Goal: Information Seeking & Learning: Learn about a topic

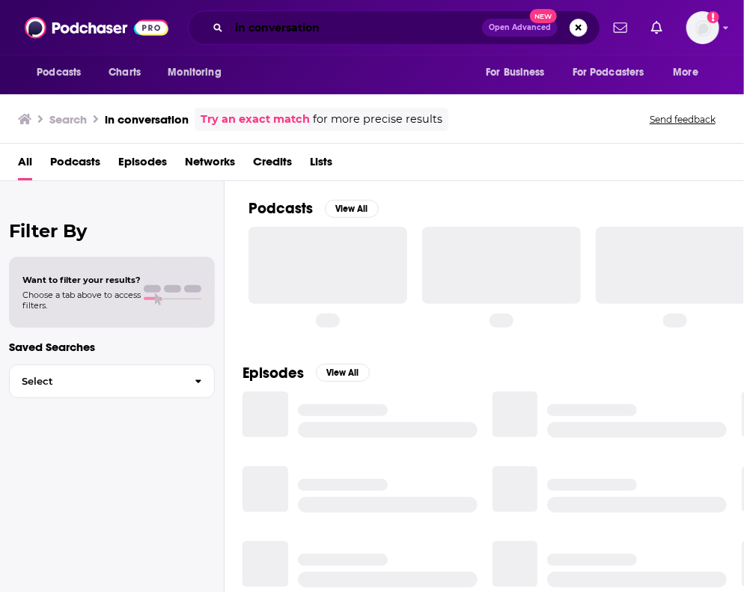
click at [272, 36] on input "in conversation" at bounding box center [355, 28] width 253 height 24
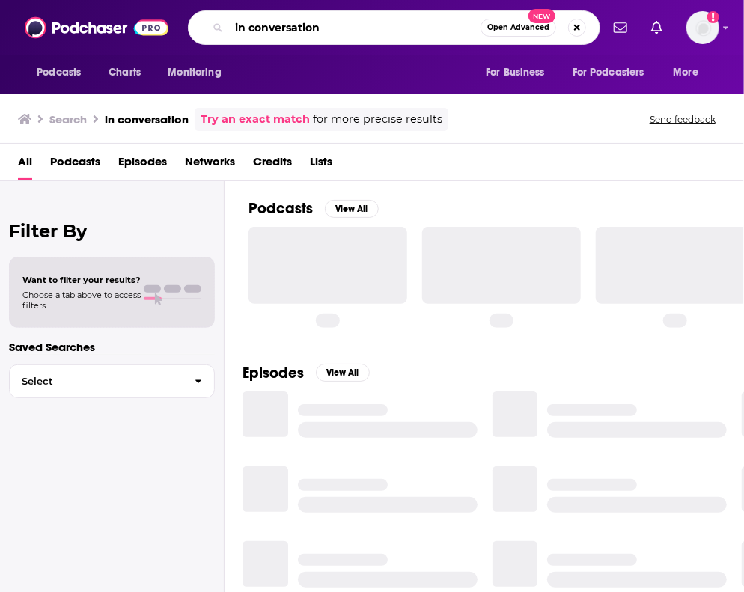
click at [272, 36] on input "in conversation" at bounding box center [355, 28] width 252 height 24
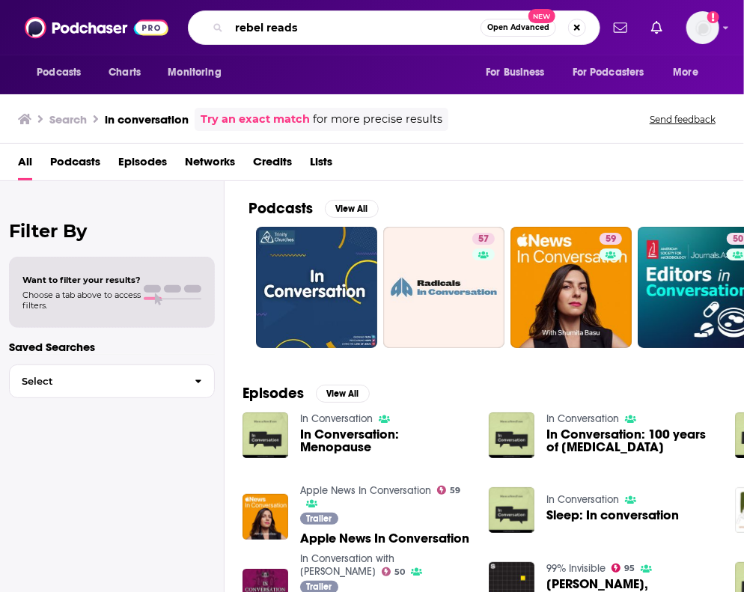
type input "rebel reads"
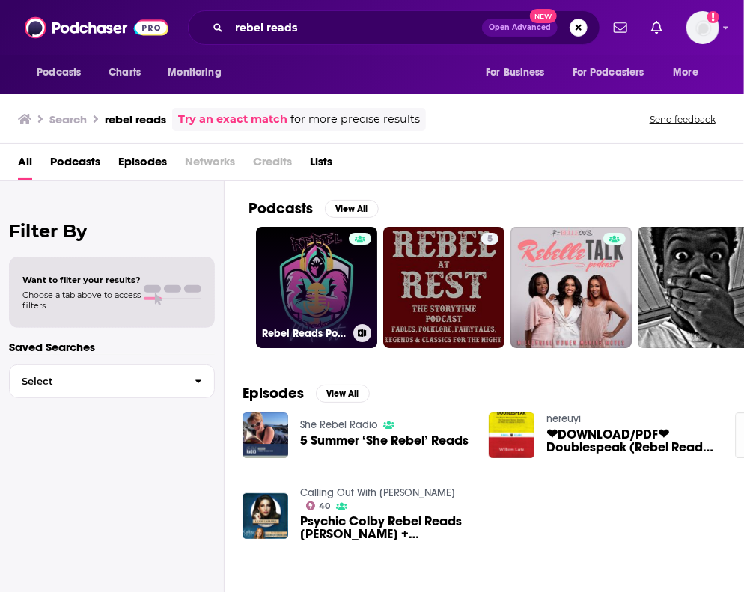
click at [298, 293] on link "Rebel Reads Podcast-Join The Rebellion!" at bounding box center [316, 287] width 121 height 121
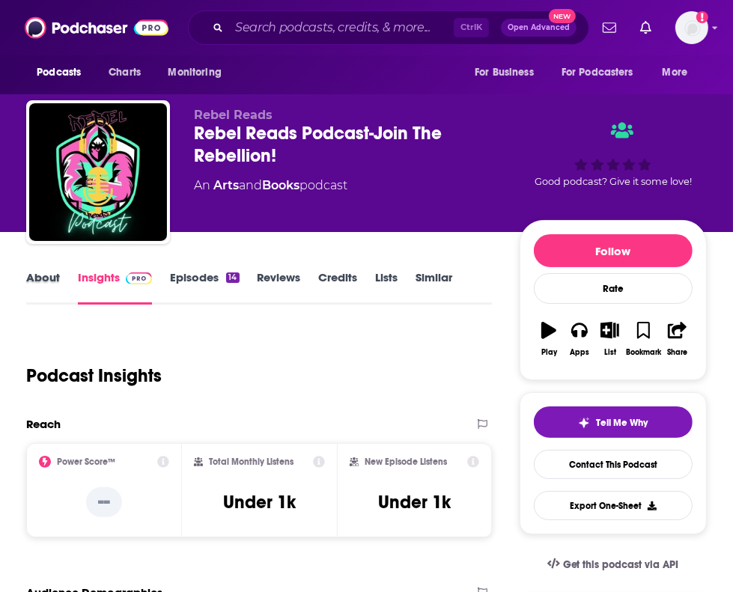
click at [63, 284] on div "About" at bounding box center [52, 287] width 52 height 34
click at [53, 284] on link "About" at bounding box center [43, 287] width 34 height 34
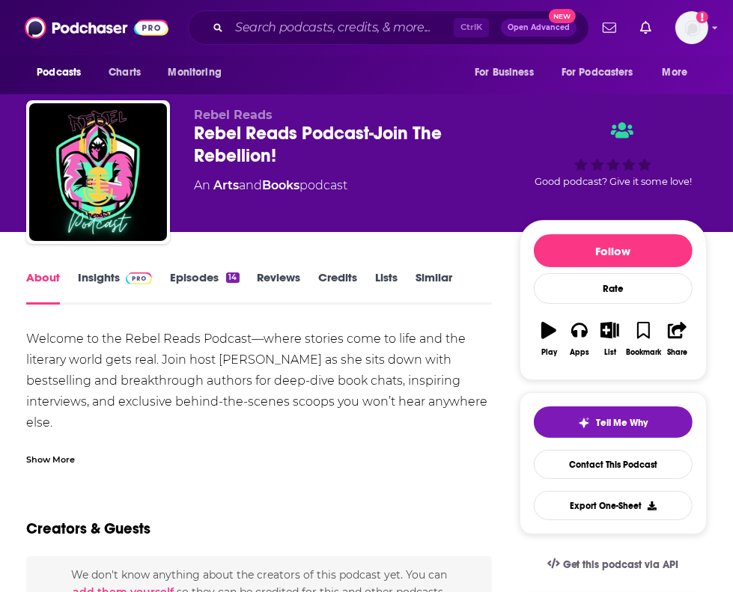
click at [46, 456] on div "Show More" at bounding box center [50, 458] width 49 height 14
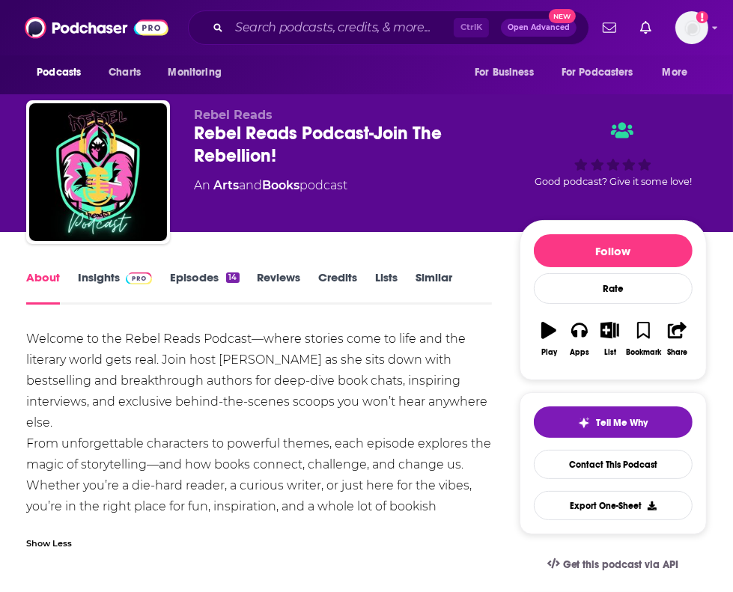
click at [213, 272] on link "Episodes 14" at bounding box center [204, 287] width 69 height 34
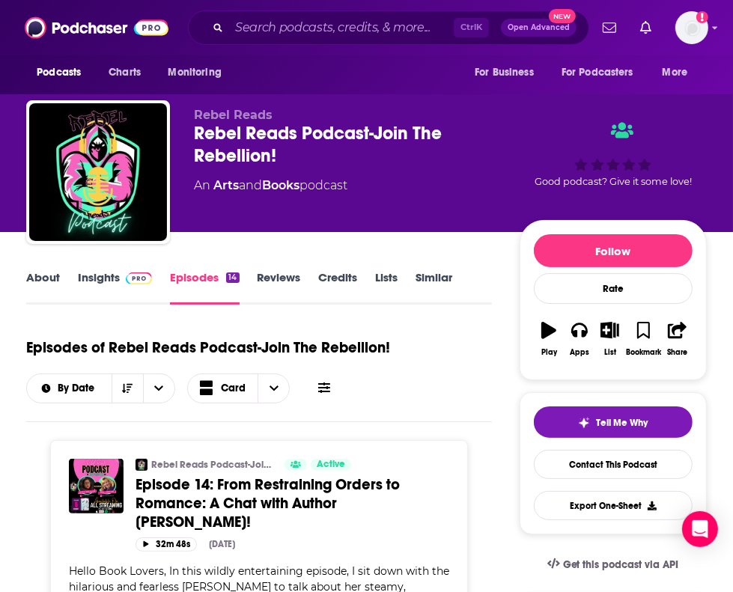
click at [107, 275] on link "Insights" at bounding box center [115, 287] width 74 height 34
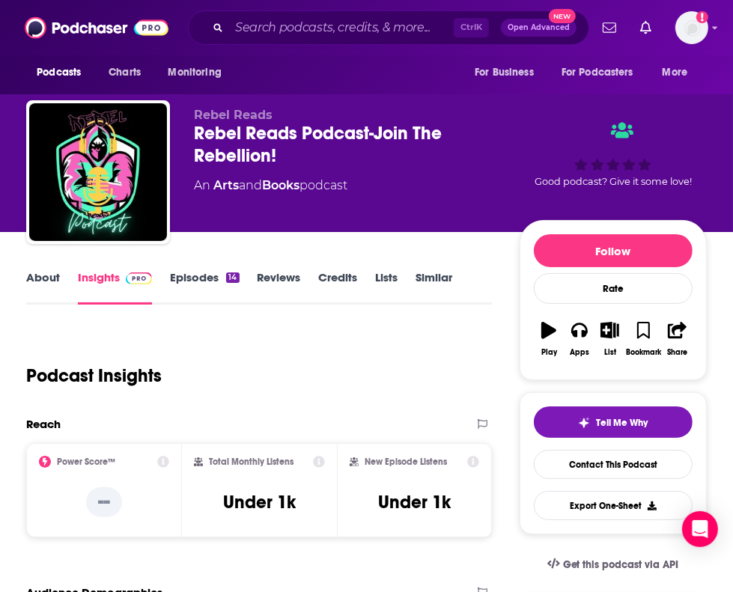
click at [350, 272] on link "Credits" at bounding box center [338, 287] width 39 height 34
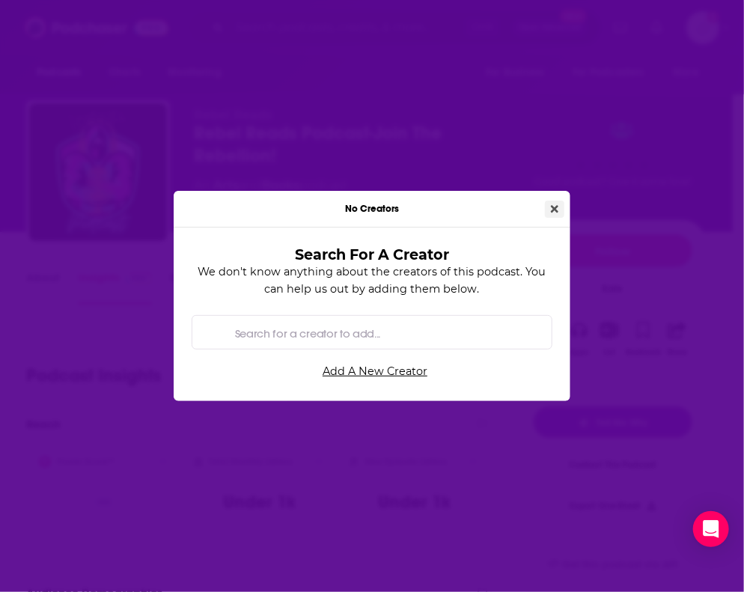
click at [561, 206] on button "Close" at bounding box center [554, 209] width 19 height 17
